Goal: Task Accomplishment & Management: Use online tool/utility

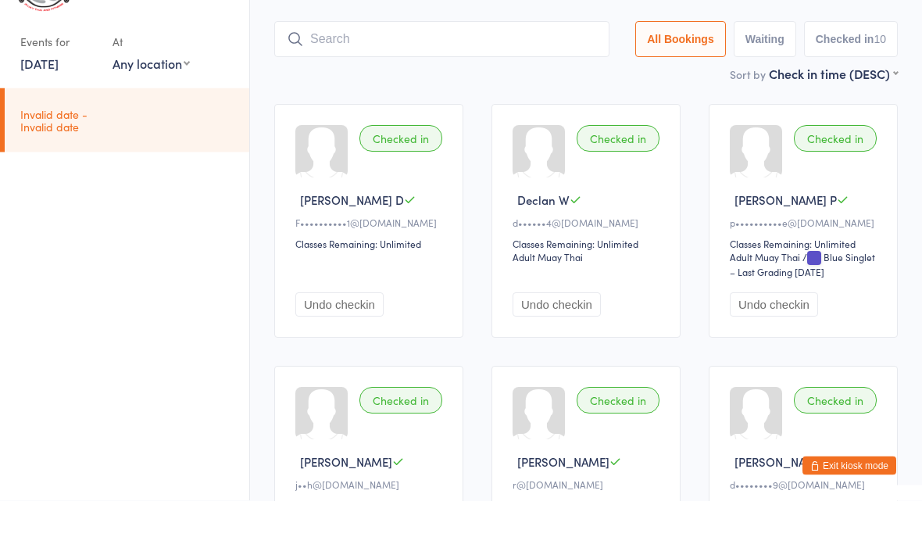
scroll to position [50, 0]
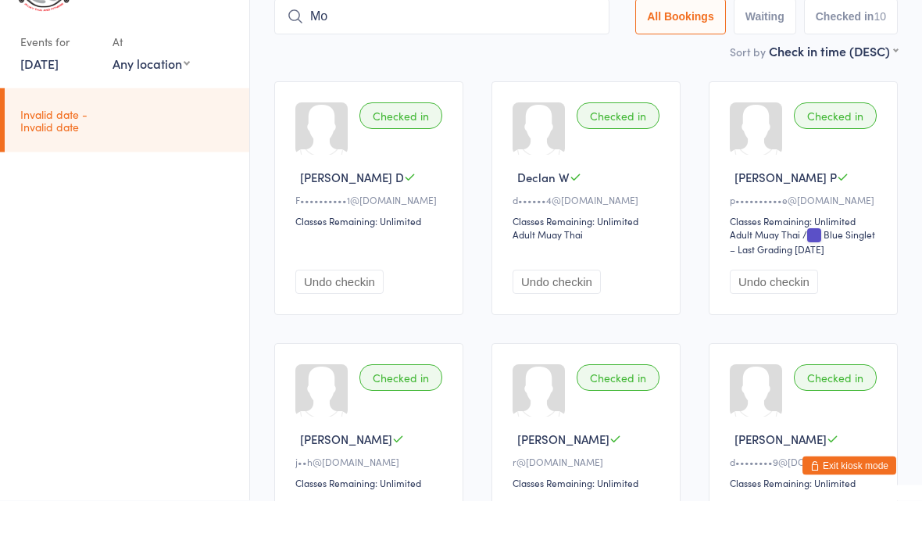
type input "Mov"
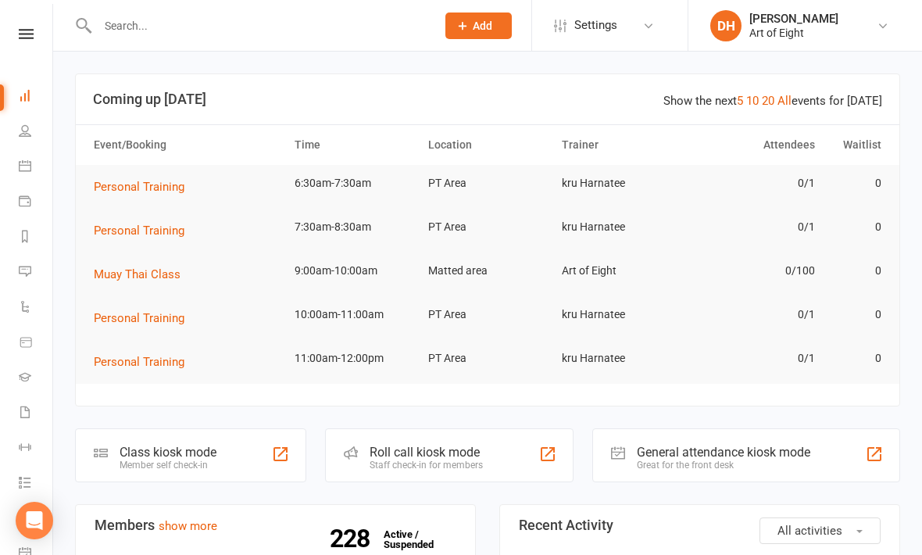
click at [168, 468] on div "Member self check-in" at bounding box center [168, 465] width 97 height 11
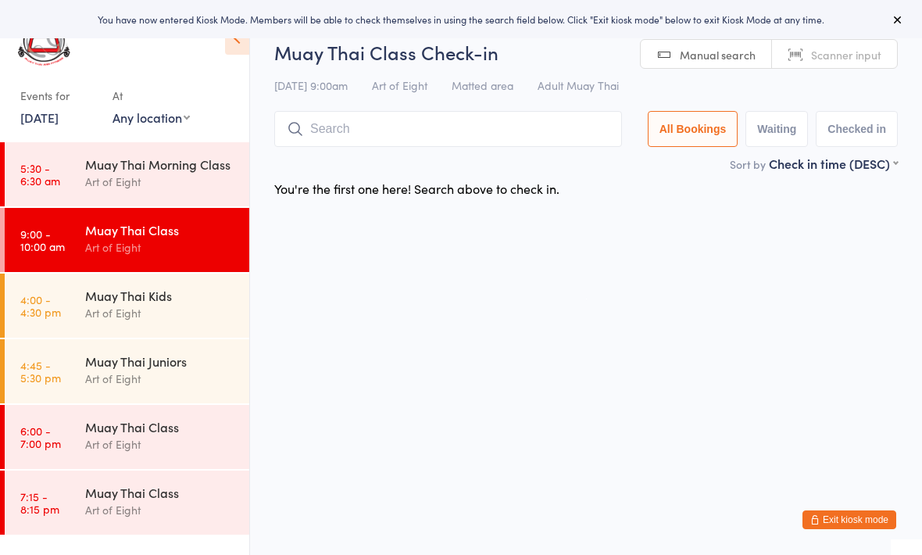
click at [37, 168] on time "5:30 - 6:30 am" at bounding box center [40, 174] width 40 height 25
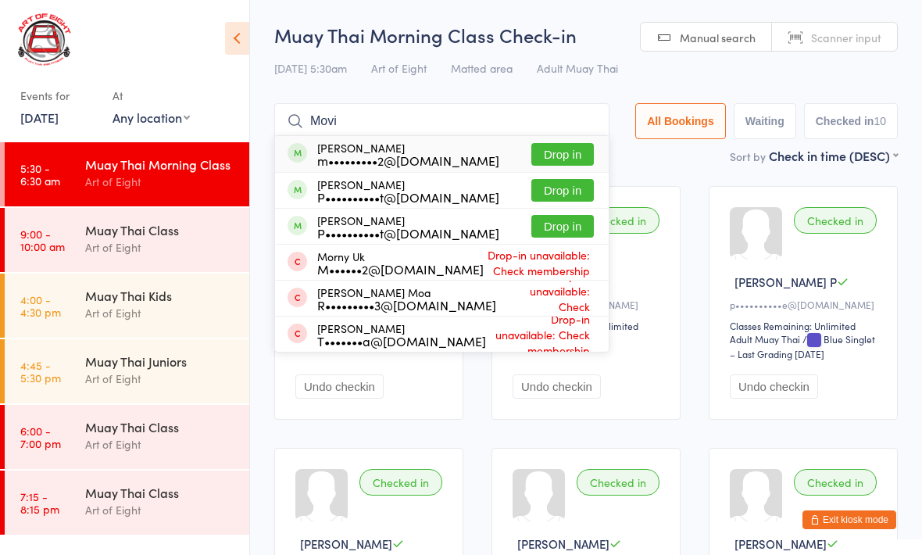
type input "Movi"
click at [542, 160] on button "Drop in" at bounding box center [563, 154] width 63 height 23
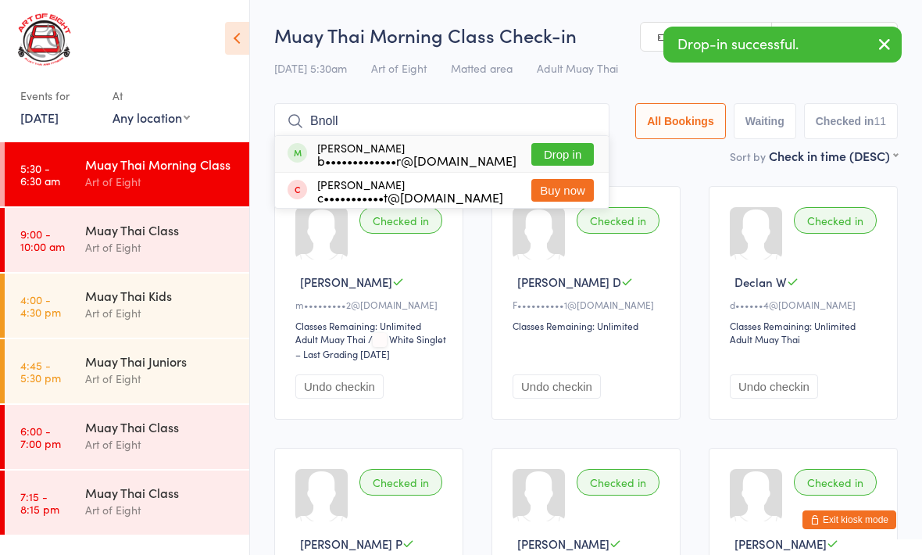
type input "Bnoll"
click at [547, 159] on button "Drop in" at bounding box center [563, 154] width 63 height 23
